Goal: Task Accomplishment & Management: Use online tool/utility

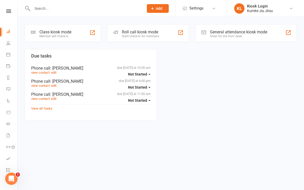
click at [50, 31] on div "Class kiosk mode" at bounding box center [55, 32] width 32 height 5
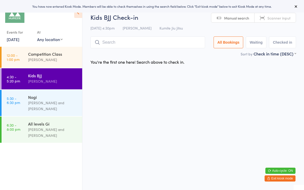
click at [165, 45] on input "search" at bounding box center [147, 43] width 115 height 12
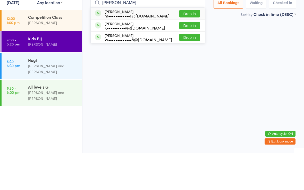
type input "Michael jo"
click at [186, 47] on button "Drop in" at bounding box center [189, 50] width 21 height 7
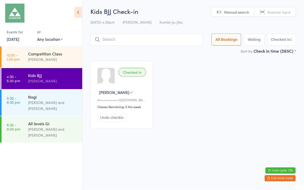
click at [118, 42] on input "search" at bounding box center [146, 40] width 112 height 12
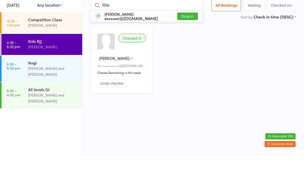
type input "Rile"
click at [141, 51] on div "e••••••c@gmail.com" at bounding box center [131, 53] width 53 height 4
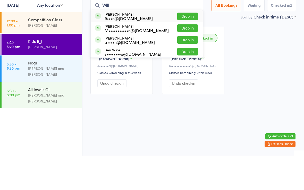
type input "Will"
click at [190, 47] on button "Drop in" at bounding box center [187, 50] width 21 height 7
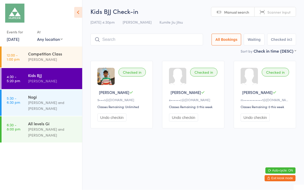
click at [143, 41] on input "search" at bounding box center [146, 40] width 112 height 12
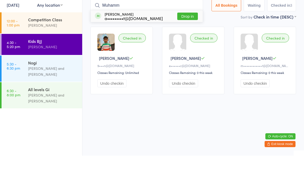
type input "Muhamm"
click at [185, 47] on button "Drop in" at bounding box center [187, 50] width 21 height 7
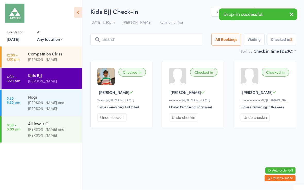
scroll to position [0, 0]
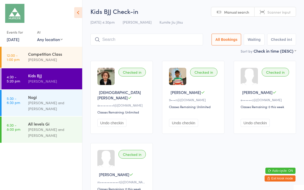
click at [138, 38] on input "search" at bounding box center [146, 40] width 112 height 12
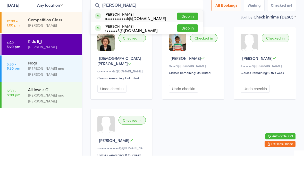
type input "Darcy"
click at [186, 47] on button "Drop in" at bounding box center [187, 50] width 21 height 7
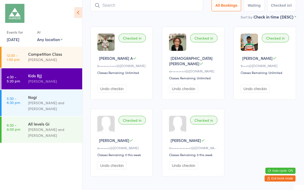
click at [281, 179] on button "Exit kiosk mode" at bounding box center [279, 179] width 31 height 6
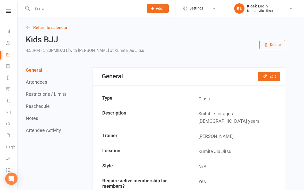
click at [10, 13] on icon at bounding box center [8, 11] width 5 height 3
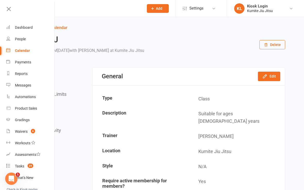
click at [29, 134] on count-badge "6" at bounding box center [31, 132] width 7 height 4
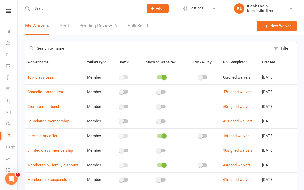
click at [106, 29] on link "Pending Review 6" at bounding box center [98, 26] width 38 height 18
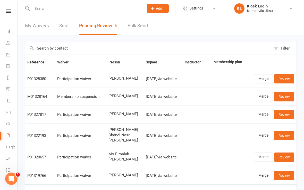
click at [11, 12] on icon at bounding box center [8, 11] width 5 height 3
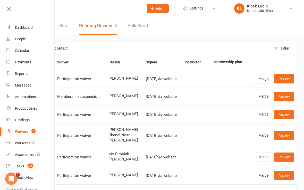
click at [30, 28] on div "Dashboard" at bounding box center [24, 27] width 18 height 4
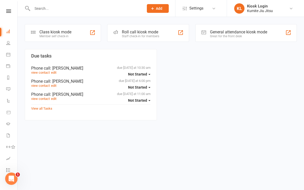
click at [68, 35] on div "Member self check-in" at bounding box center [55, 36] width 32 height 4
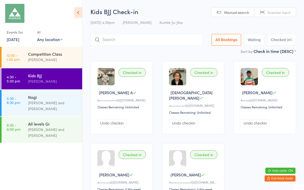
click at [114, 35] on input "search" at bounding box center [146, 40] width 112 height 12
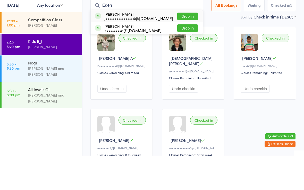
type input "Eden"
click at [181, 47] on button "Drop in" at bounding box center [187, 50] width 21 height 7
